Goal: Task Accomplishment & Management: Manage account settings

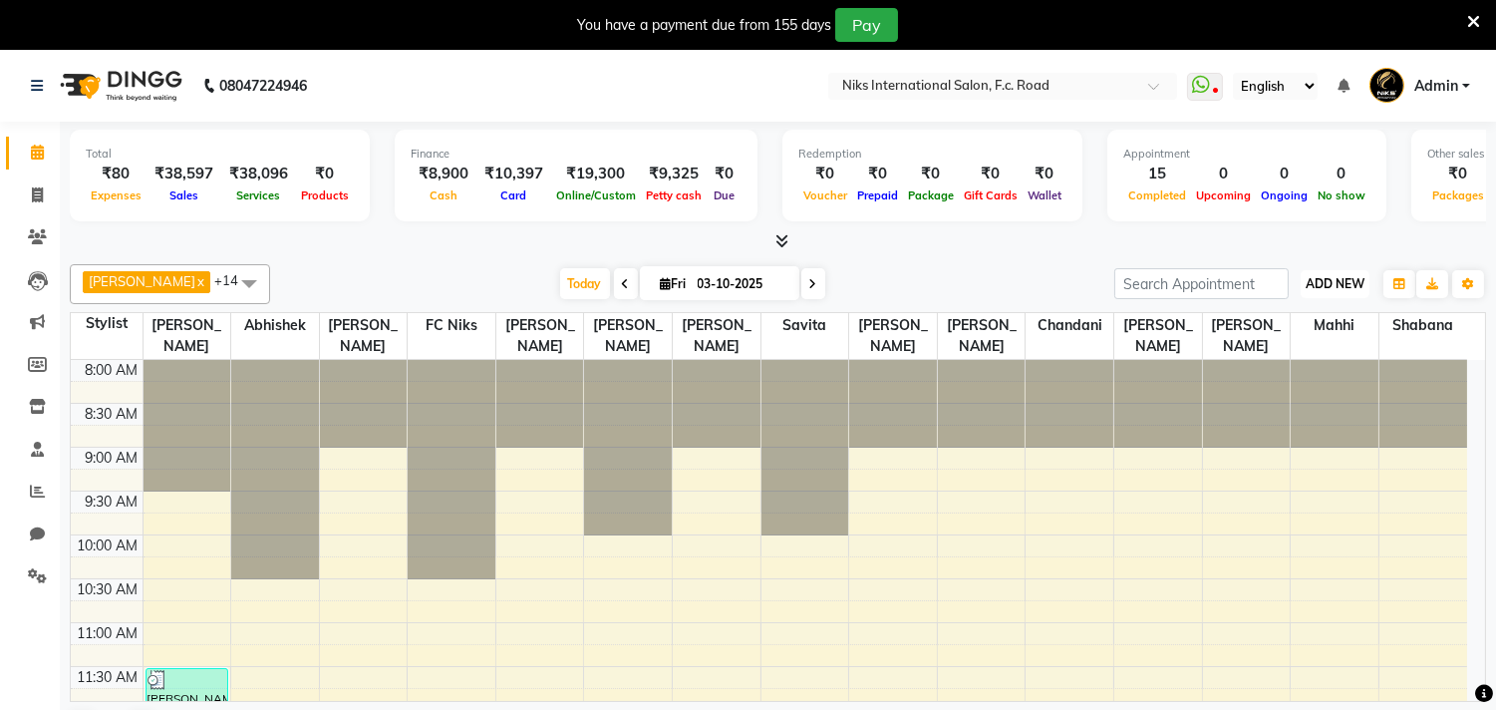
click at [1353, 273] on button "ADD NEW Toggle Dropdown" at bounding box center [1335, 284] width 69 height 28
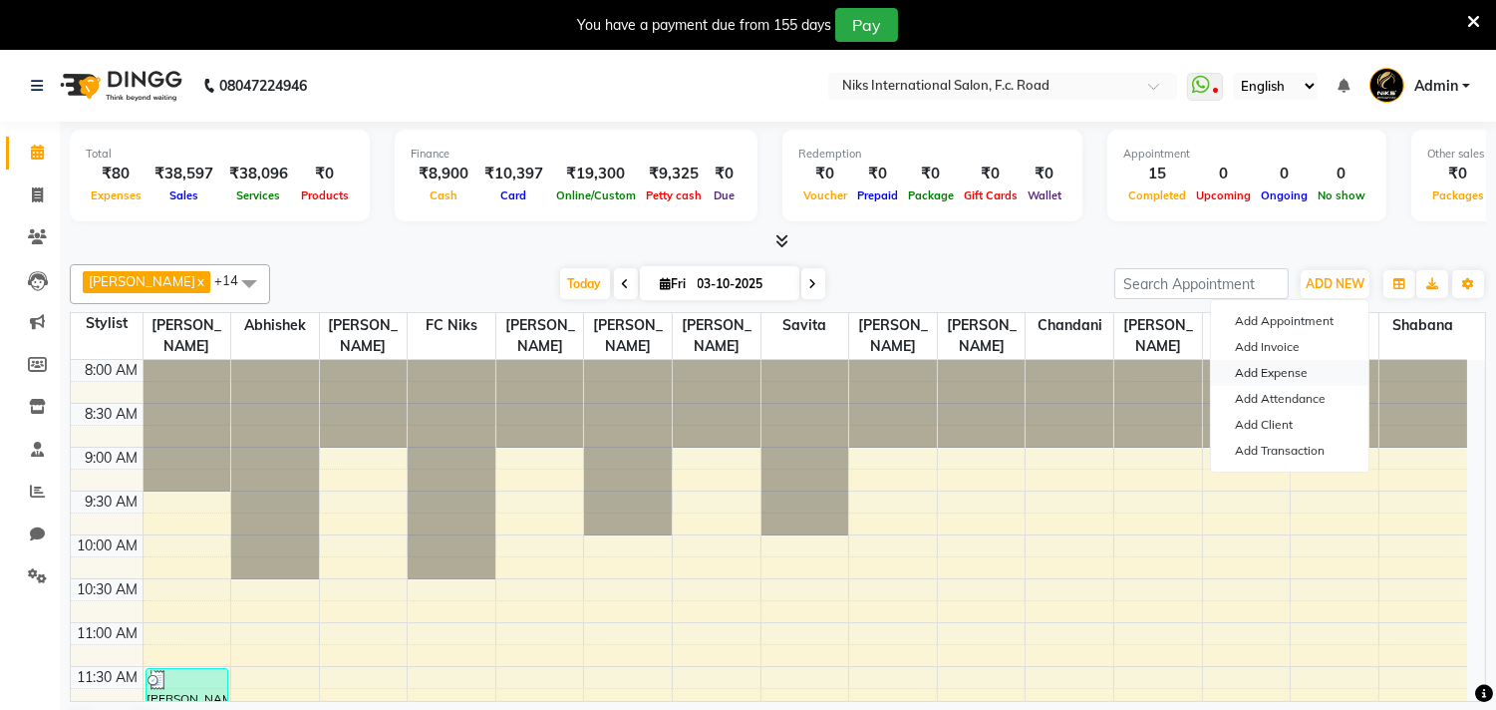
click at [1280, 367] on link "Add Expense" at bounding box center [1289, 373] width 157 height 26
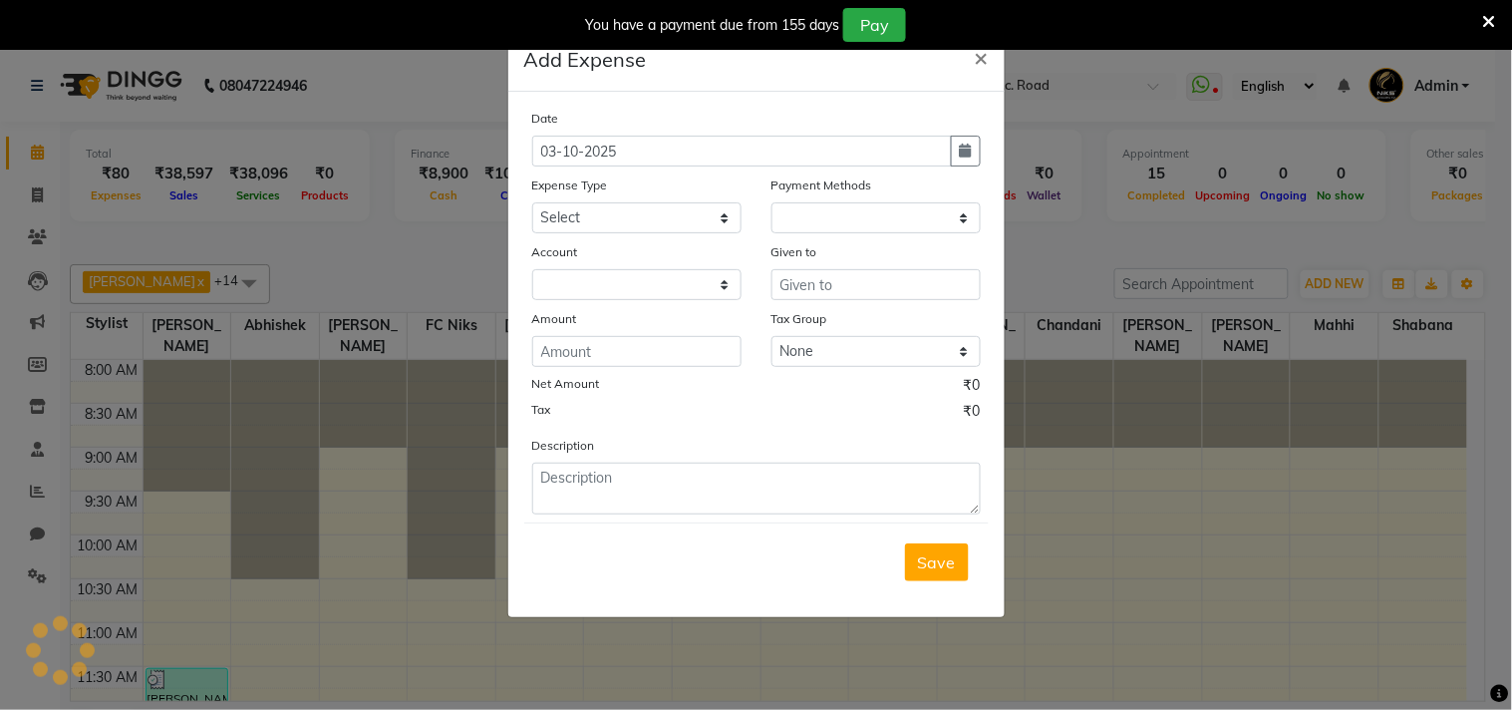
select select "1"
select select "2355"
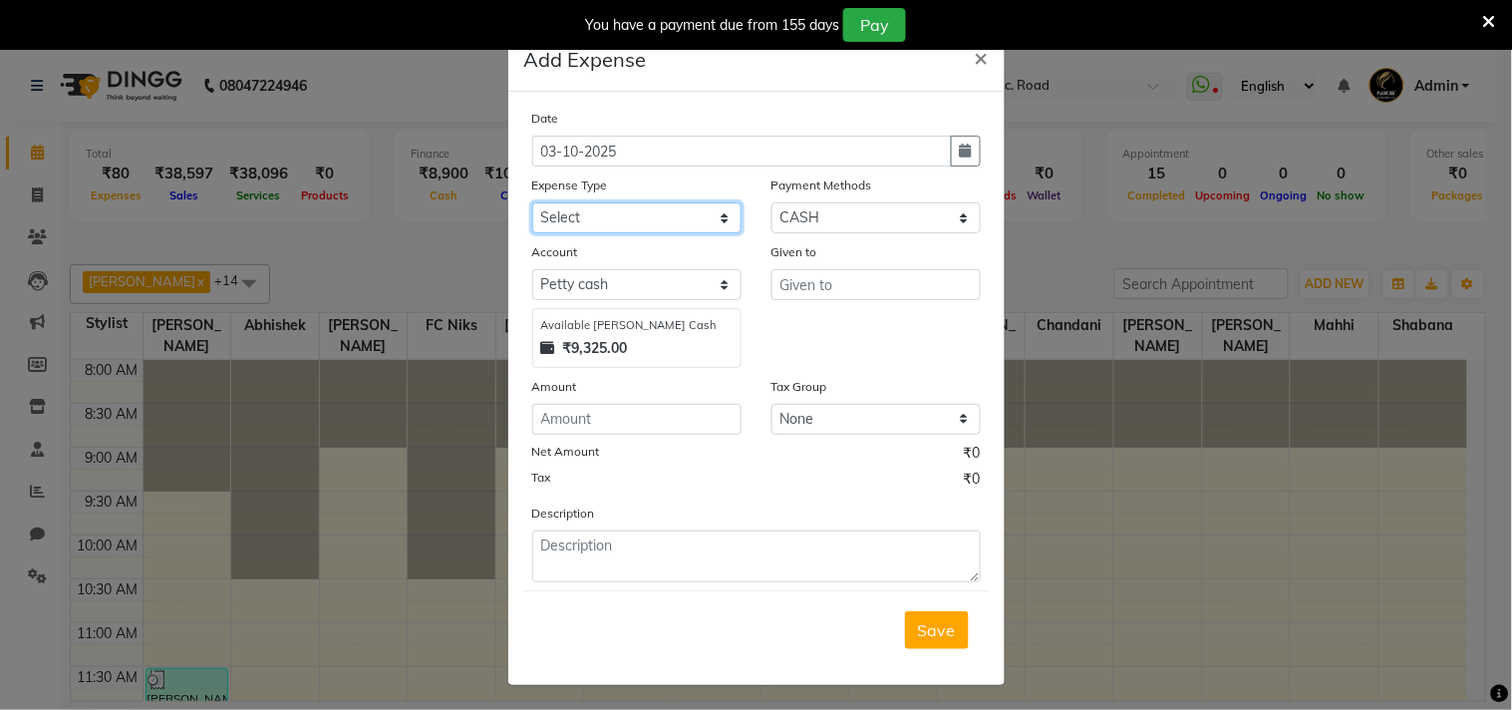
click at [618, 203] on select "Select Cash transfer to hub Client Snacks Donation Equipment Maintenance Miscel…" at bounding box center [636, 217] width 209 height 31
select select "949"
click at [532, 202] on select "Select Cash transfer to hub Client Snacks Donation Equipment Maintenance Miscel…" at bounding box center [636, 217] width 209 height 31
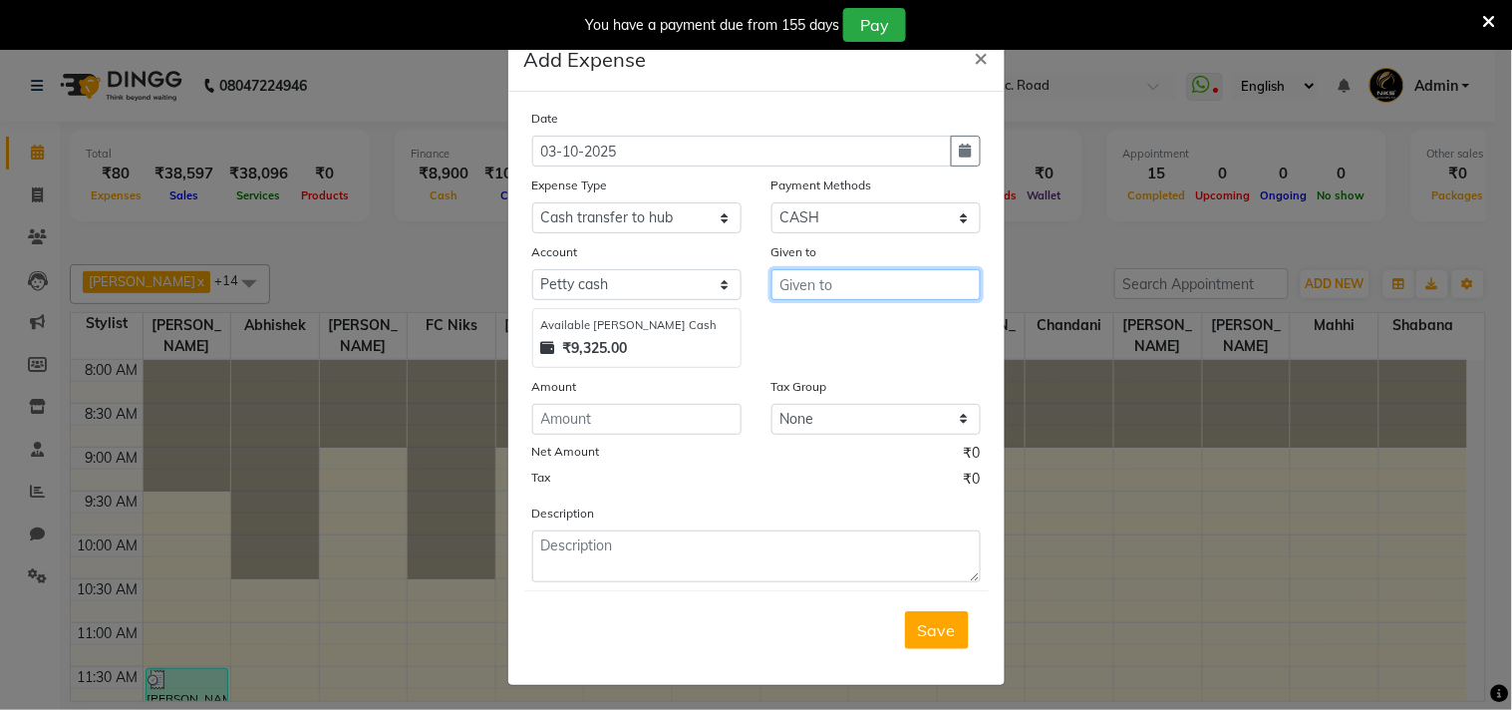
click at [851, 272] on input "text" at bounding box center [875, 284] width 209 height 31
click at [818, 317] on span "Nikhil" at bounding box center [816, 327] width 43 height 20
type input "Nikhil"
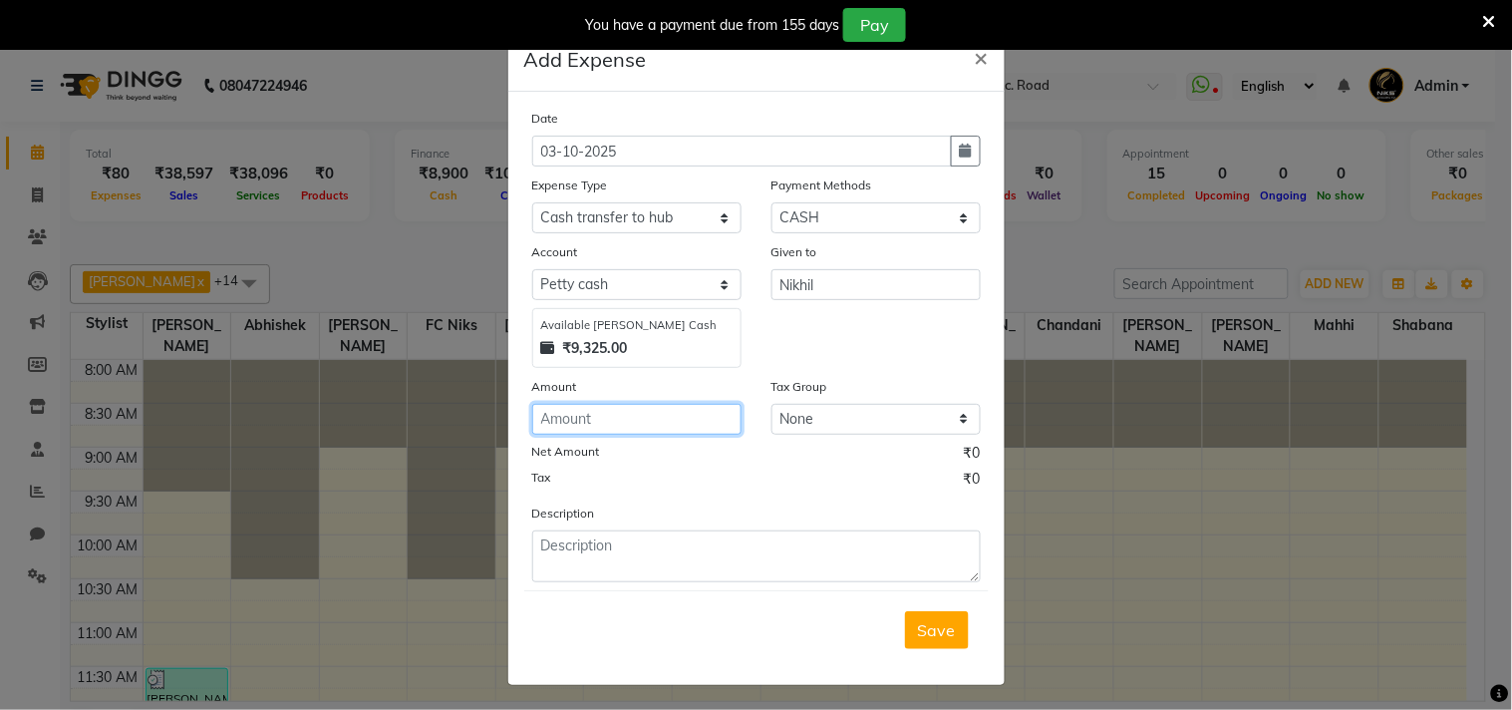
click at [611, 422] on input "number" at bounding box center [636, 419] width 209 height 31
type input "8500"
click at [939, 629] on span "Save" at bounding box center [937, 630] width 38 height 20
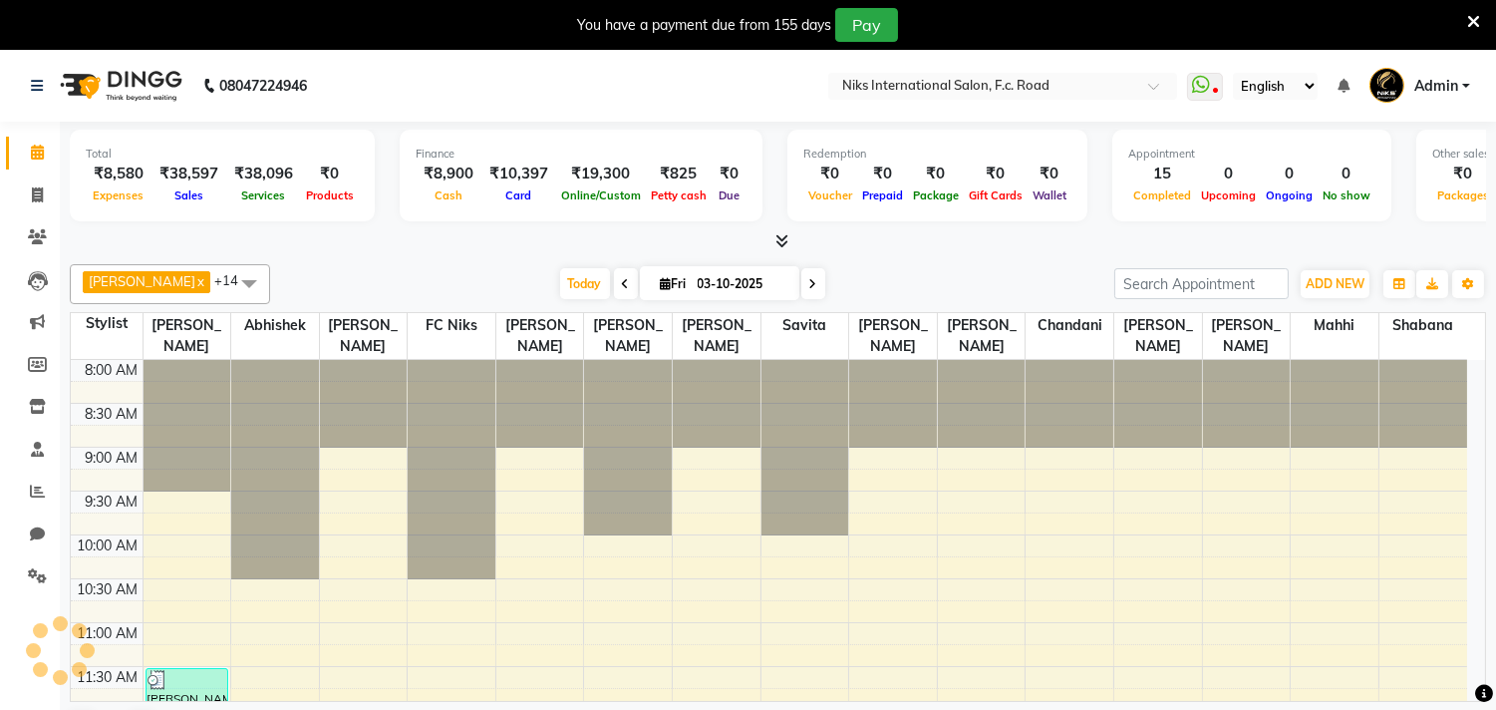
click at [1470, 21] on icon at bounding box center [1473, 22] width 13 height 18
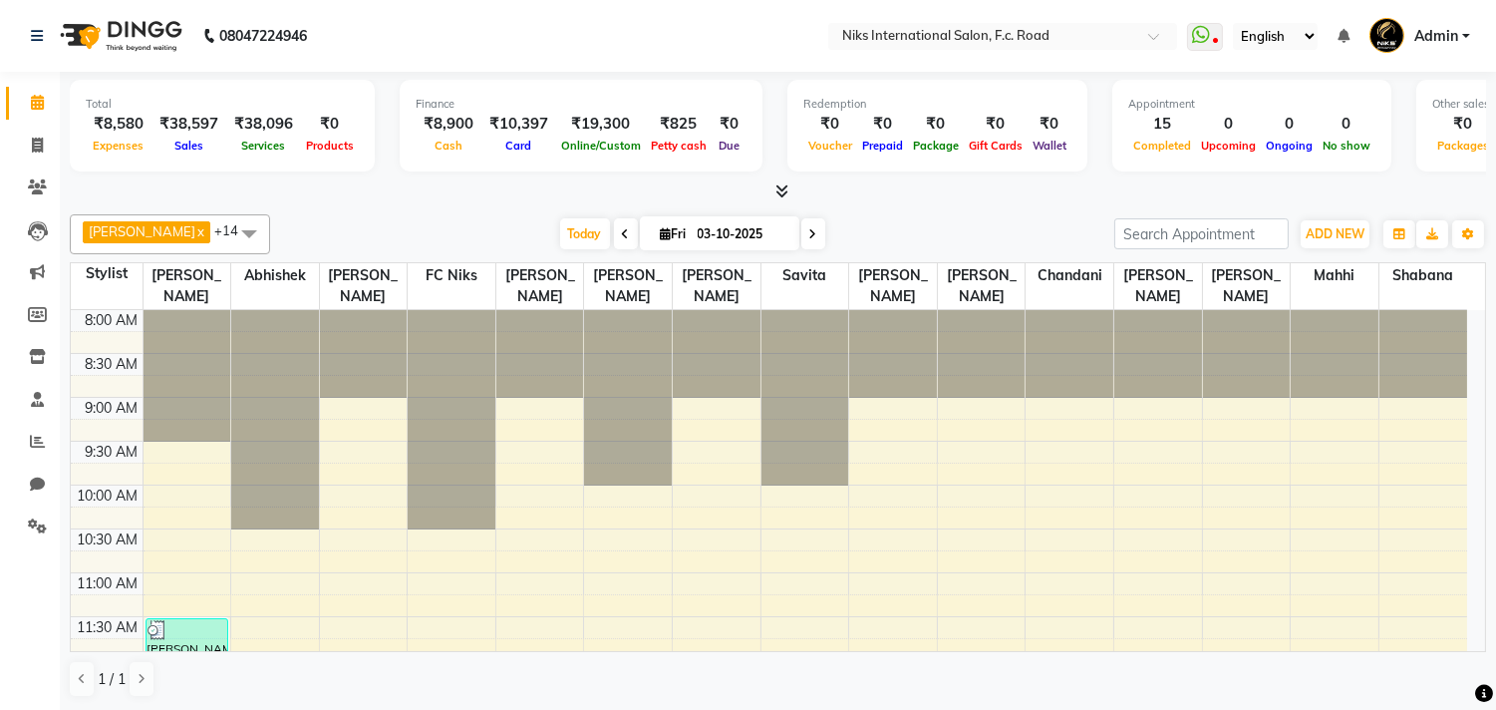
click at [1457, 34] on span "Admin" at bounding box center [1436, 36] width 44 height 21
click at [1077, 28] on input "text" at bounding box center [982, 38] width 289 height 20
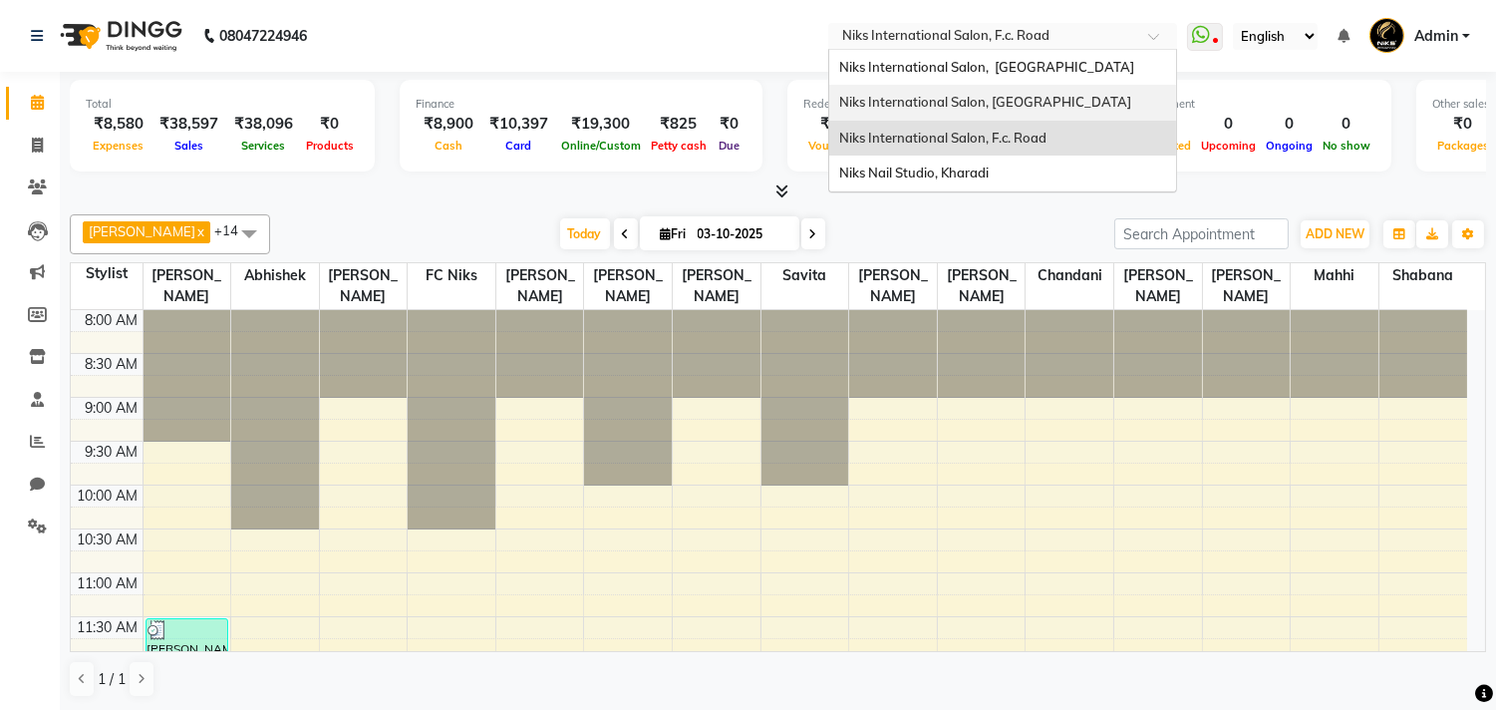
click at [1044, 92] on div "Niks International Salon, [GEOGRAPHIC_DATA]" at bounding box center [1002, 103] width 347 height 36
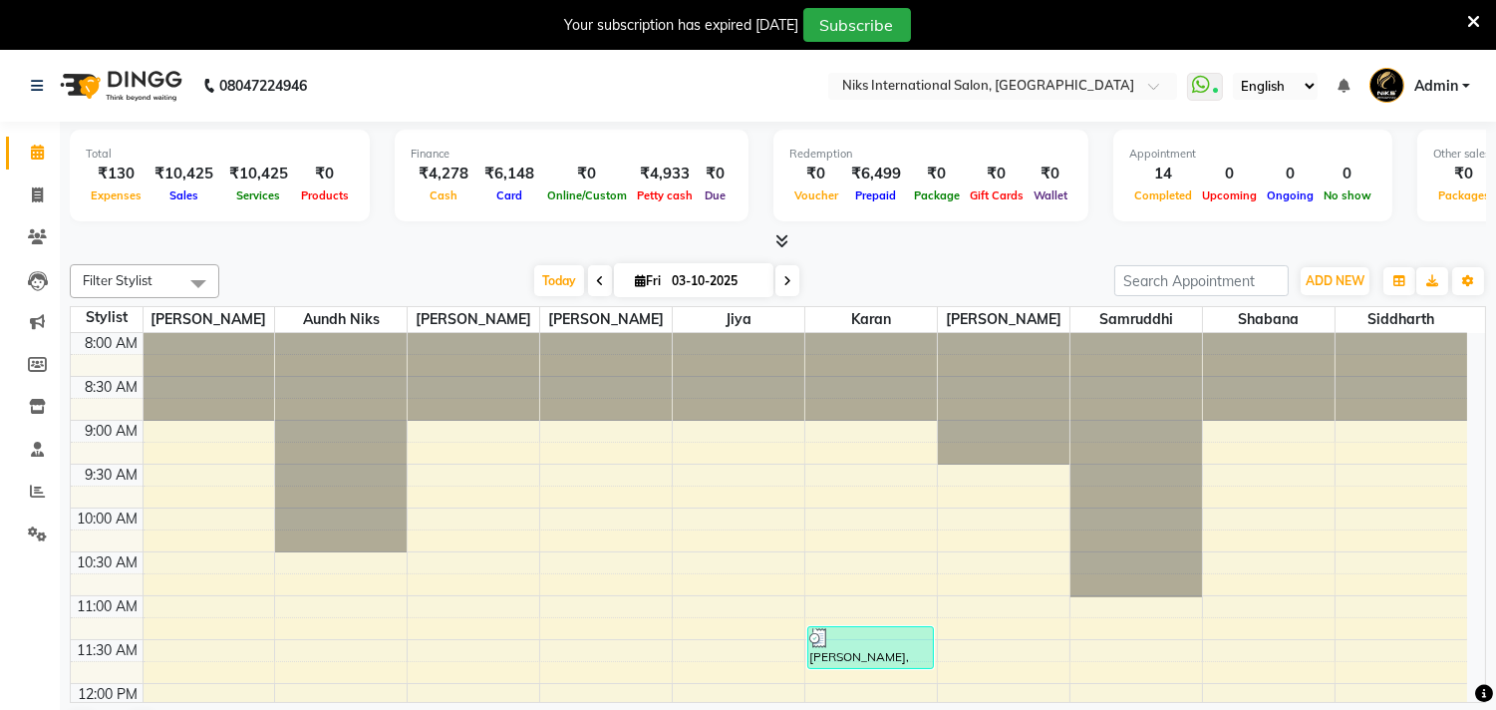
click at [1475, 14] on icon at bounding box center [1473, 22] width 13 height 18
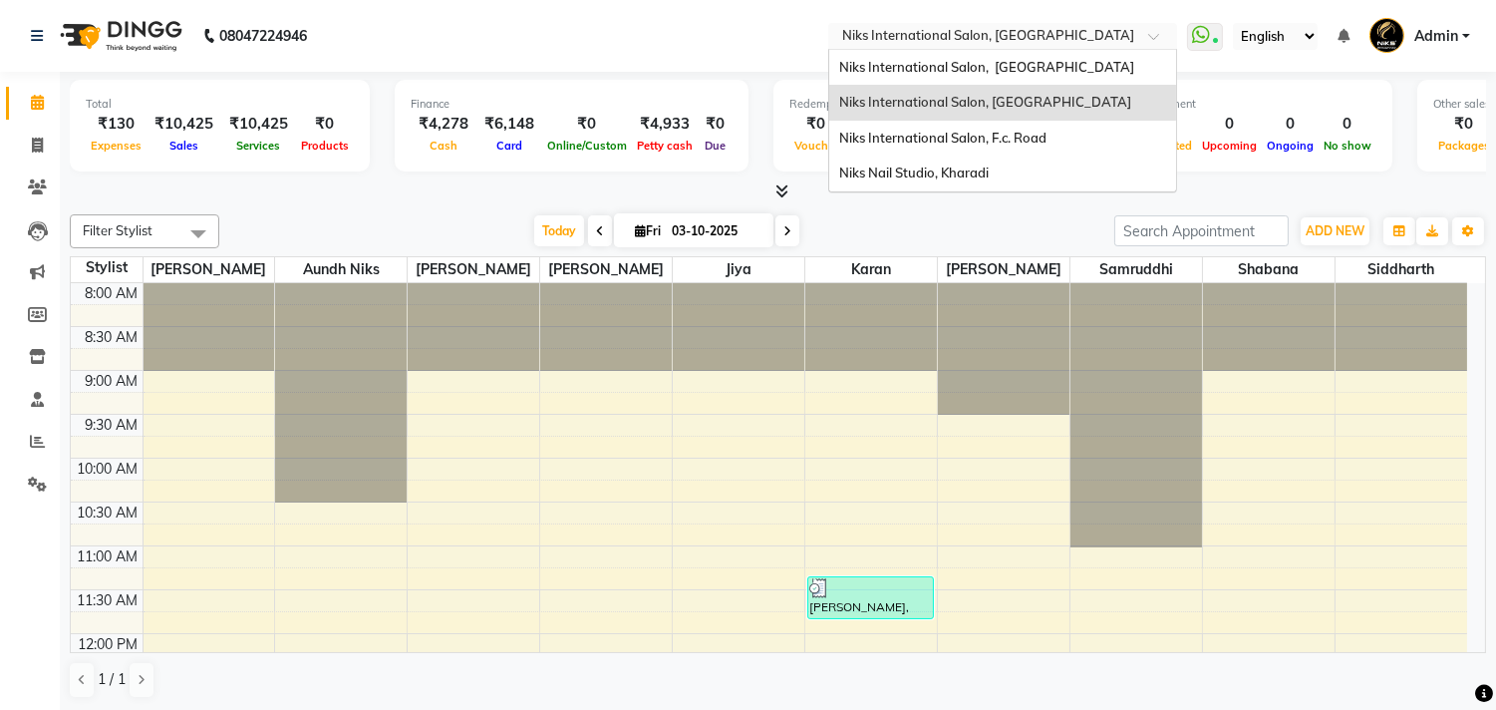
click at [1154, 34] on span at bounding box center [1160, 42] width 25 height 20
click at [1087, 145] on div "Niks International Salon, F.c. Road" at bounding box center [1002, 139] width 347 height 36
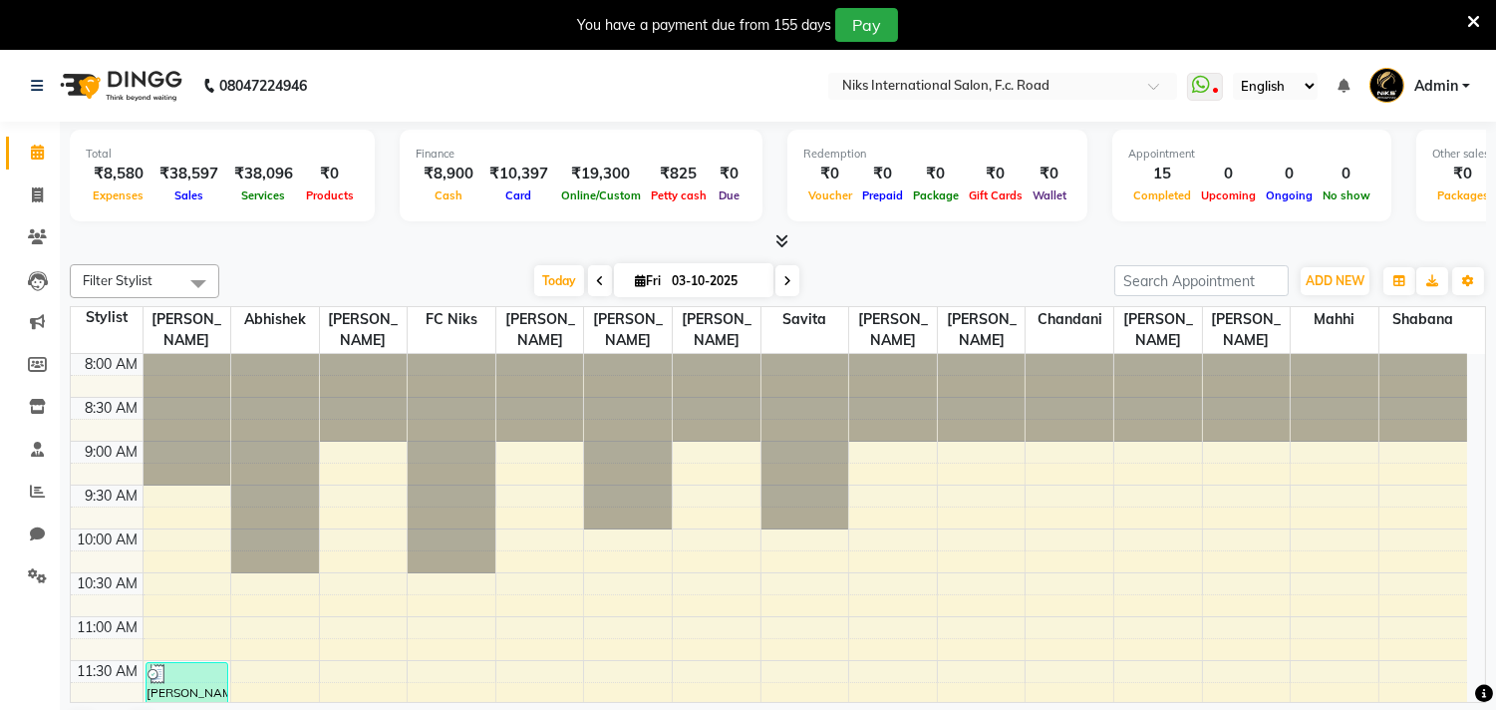
click at [1471, 18] on icon at bounding box center [1473, 22] width 13 height 18
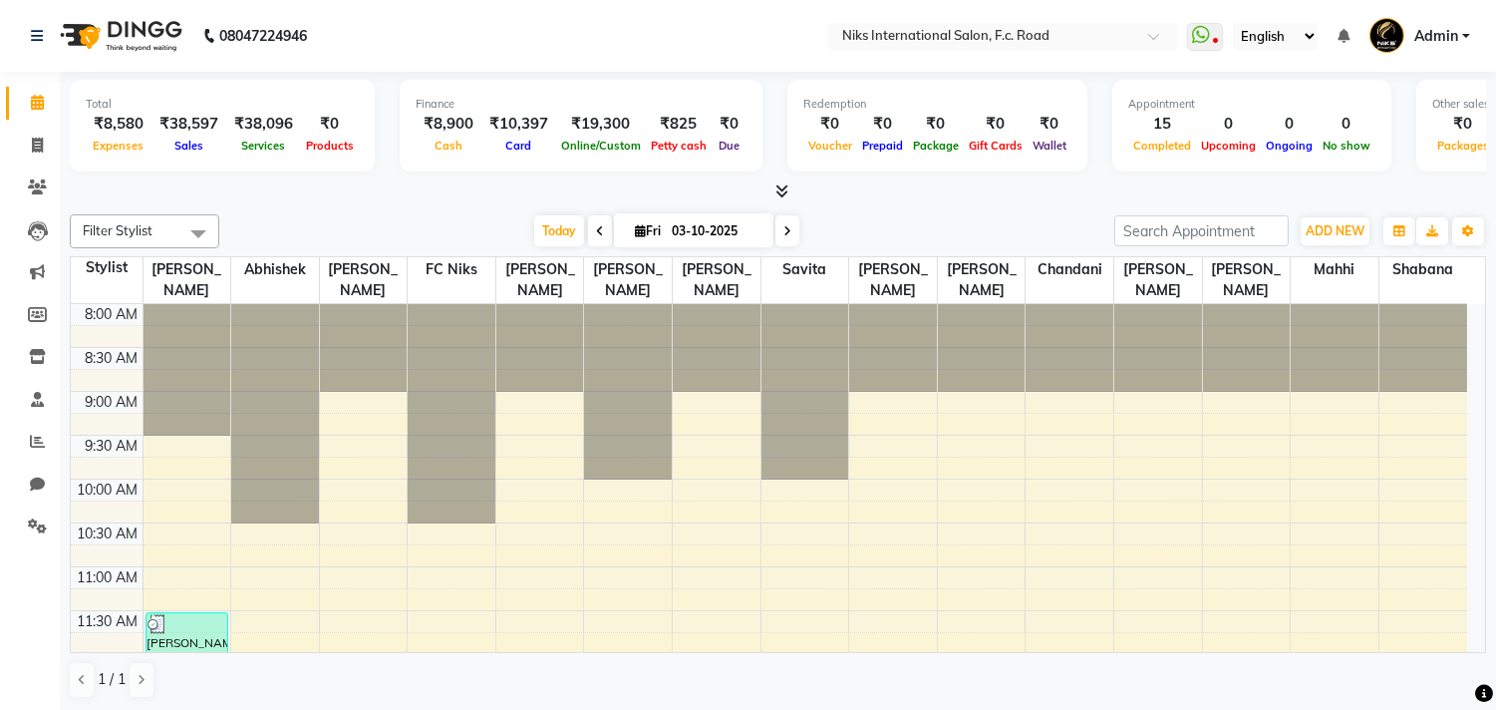
click at [1449, 36] on span "Admin" at bounding box center [1436, 36] width 44 height 21
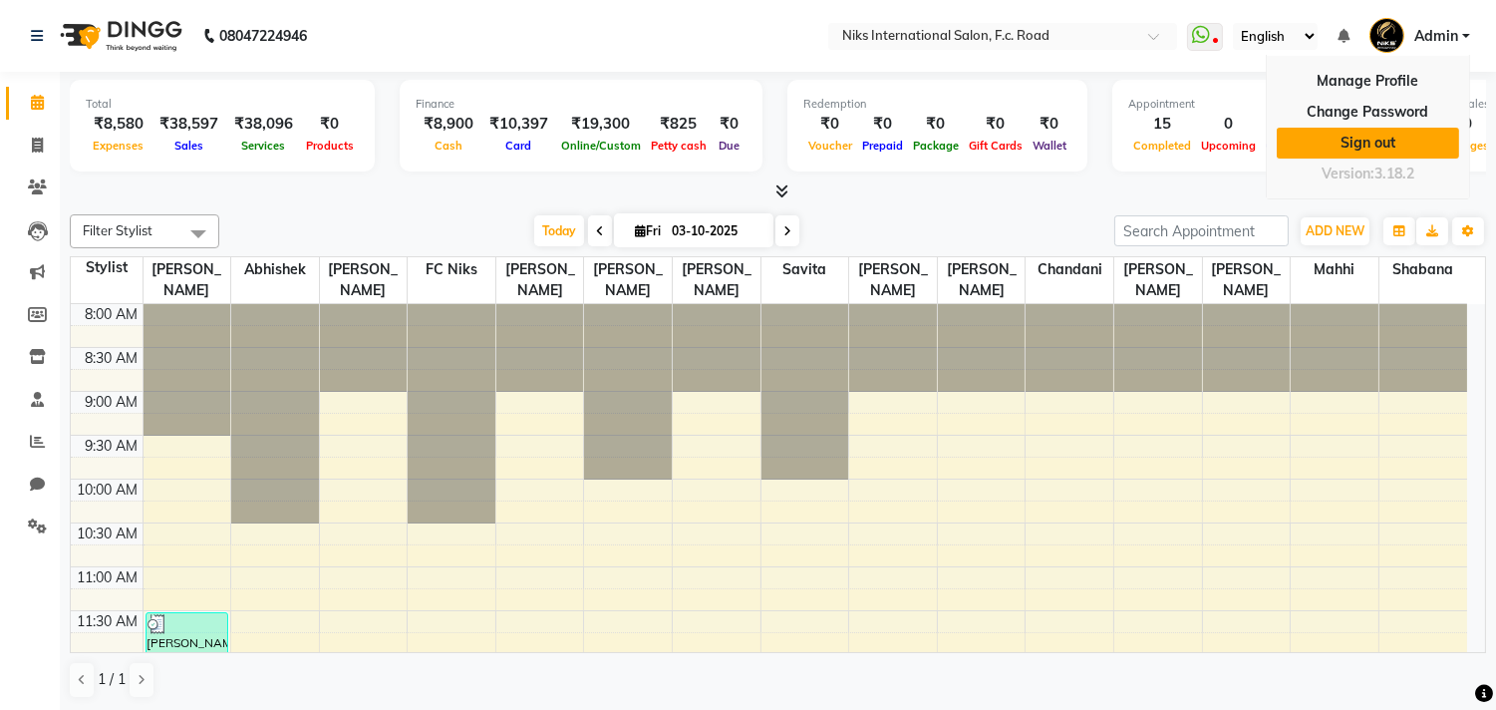
click at [1360, 137] on link "Sign out" at bounding box center [1368, 143] width 182 height 31
